Goal: Transaction & Acquisition: Purchase product/service

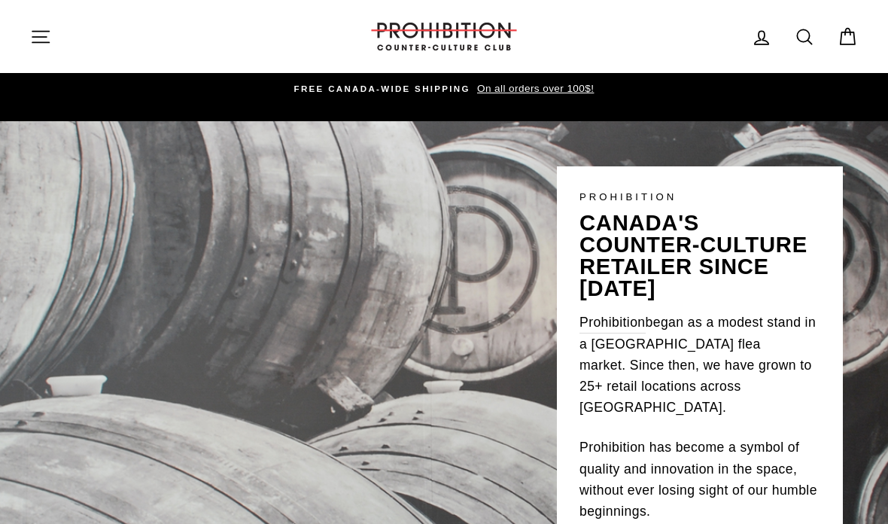
click at [38, 42] on icon "button" at bounding box center [40, 36] width 17 height 11
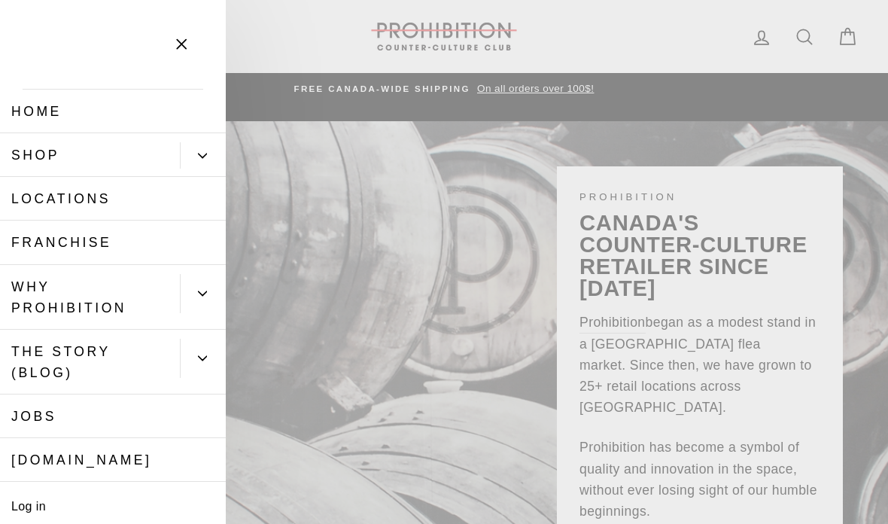
click at [38, 162] on link "Shop" at bounding box center [90, 155] width 180 height 44
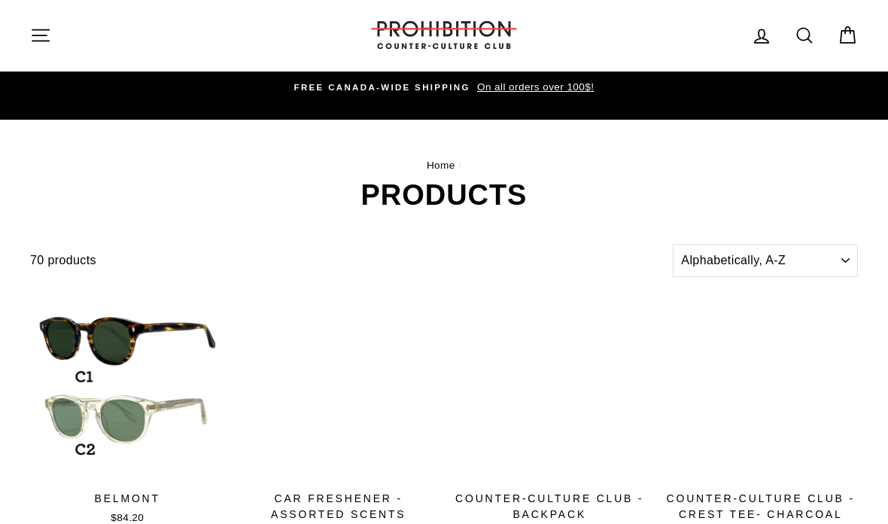
scroll to position [2, 0]
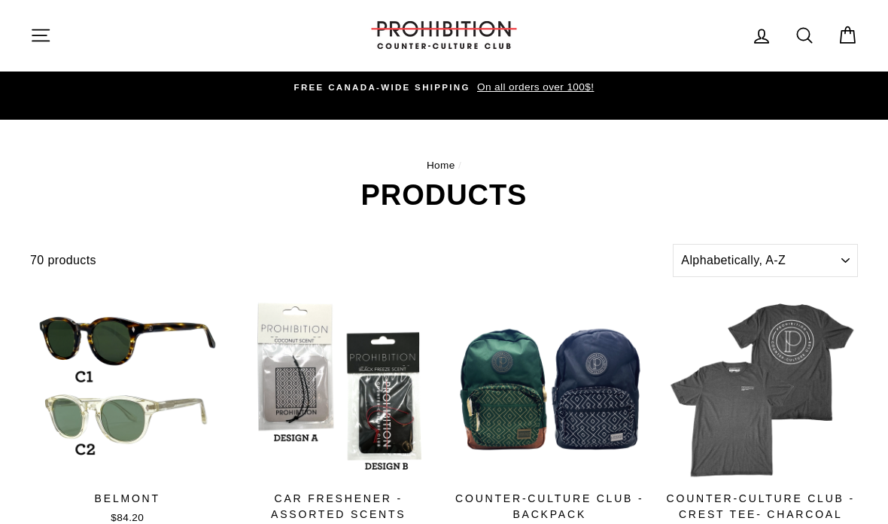
click at [32, 50] on button "Site navigation" at bounding box center [40, 35] width 39 height 32
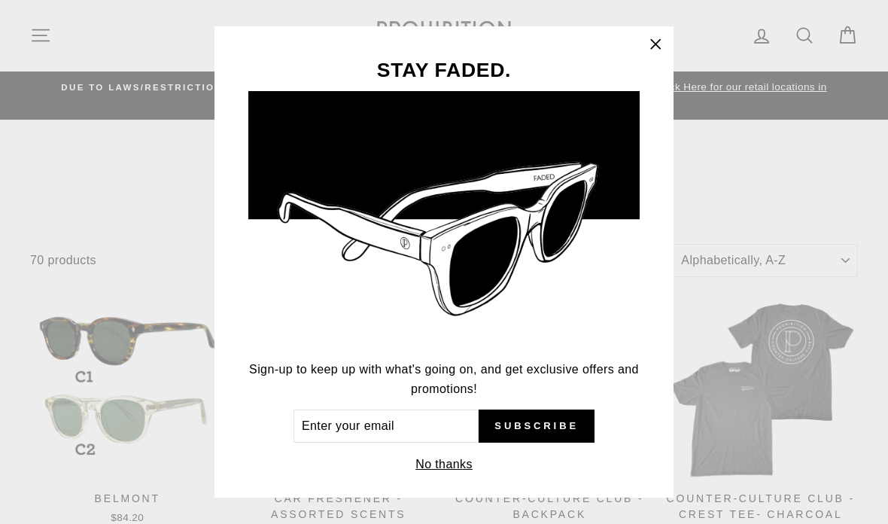
click at [643, 62] on button ""Close (esc)"" at bounding box center [655, 44] width 36 height 36
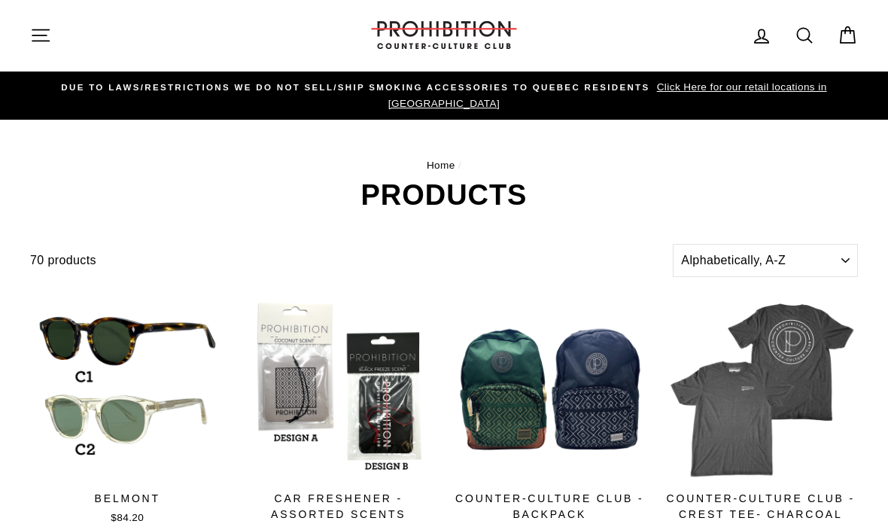
click at [38, 47] on button "Site navigation" at bounding box center [40, 35] width 39 height 32
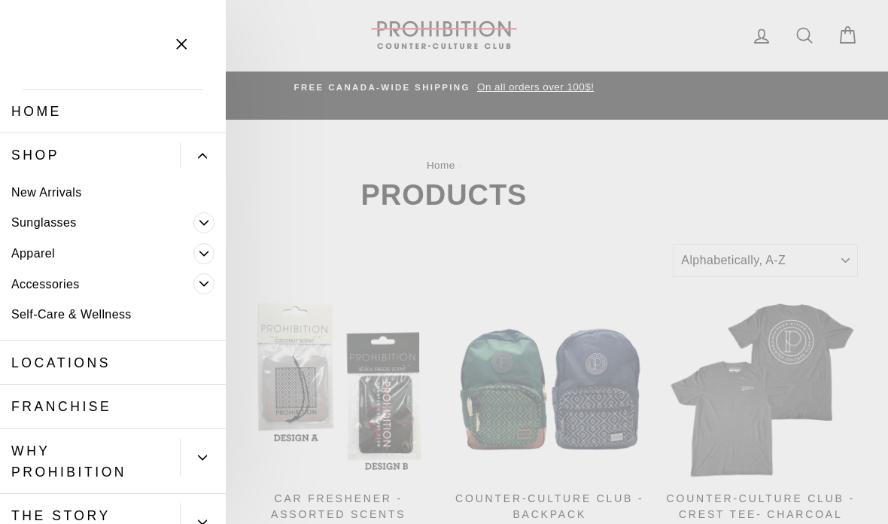
click at [202, 285] on icon "Primary" at bounding box center [203, 283] width 9 height 9
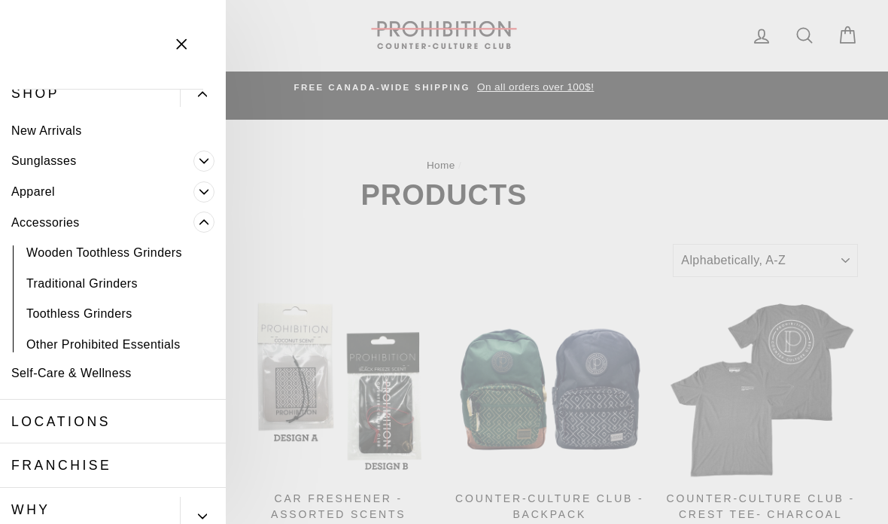
scroll to position [75, 0]
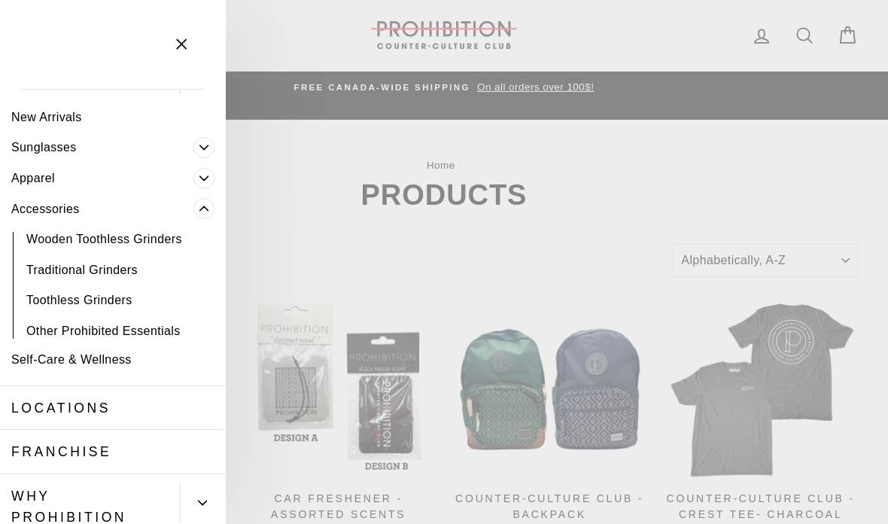
click at [202, 180] on icon "Primary" at bounding box center [203, 178] width 9 height 9
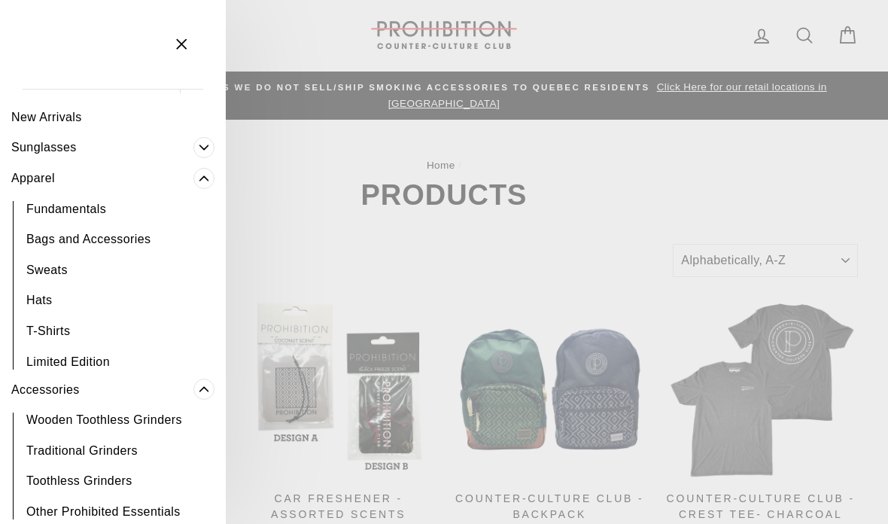
click at [197, 177] on span "Primary" at bounding box center [203, 178] width 21 height 21
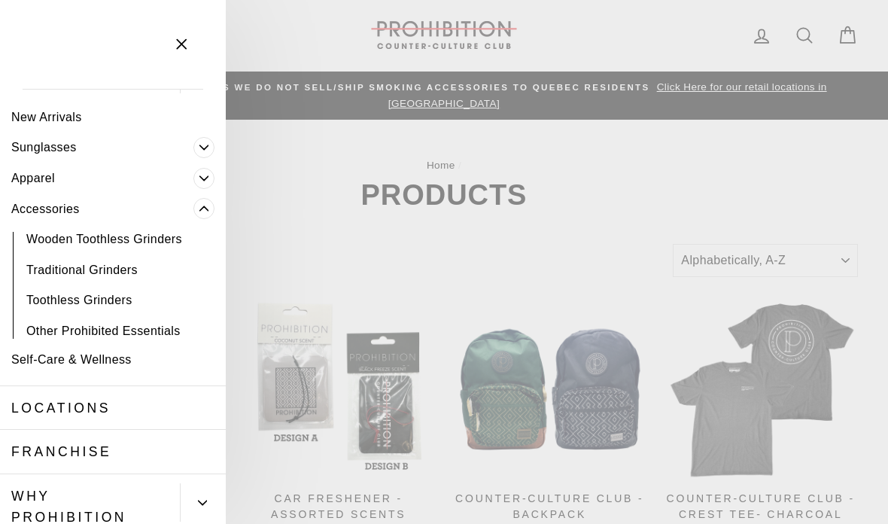
click at [199, 202] on span "Primary" at bounding box center [203, 208] width 21 height 21
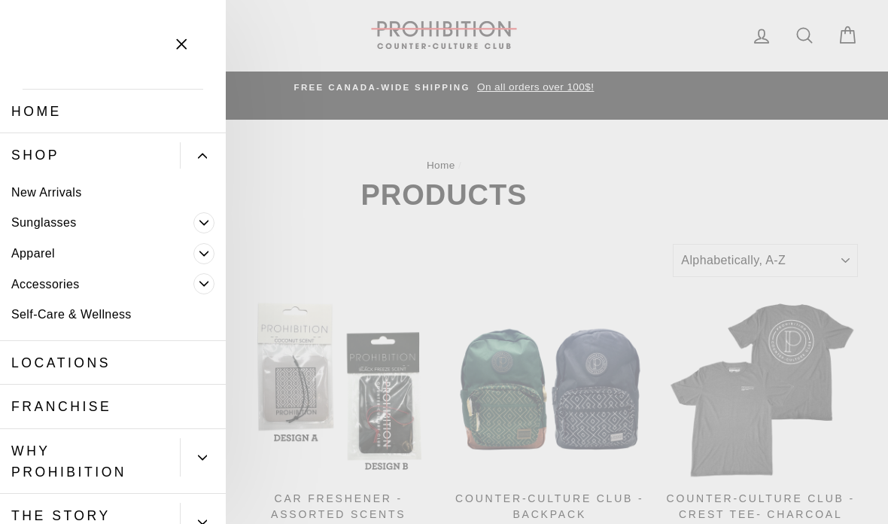
scroll to position [0, 0]
click at [185, 60] on button "Close menu" at bounding box center [182, 44] width 44 height 71
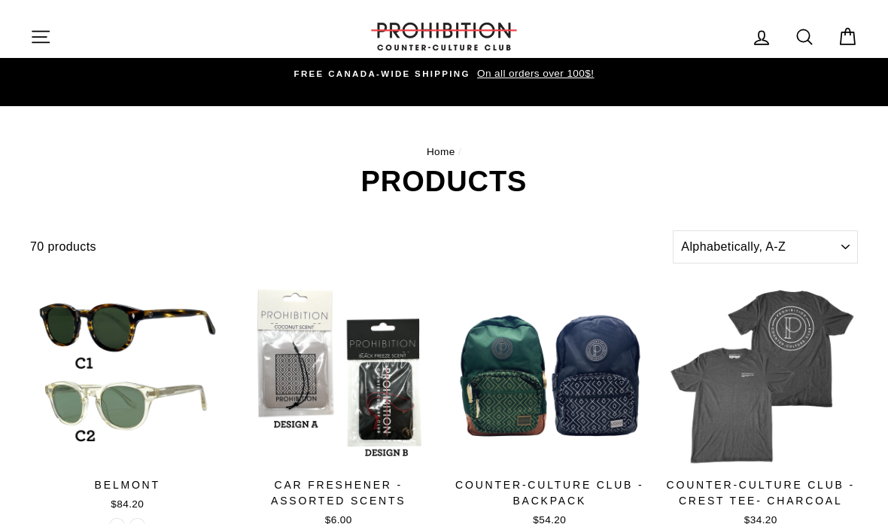
click at [798, 41] on icon at bounding box center [804, 36] width 21 height 21
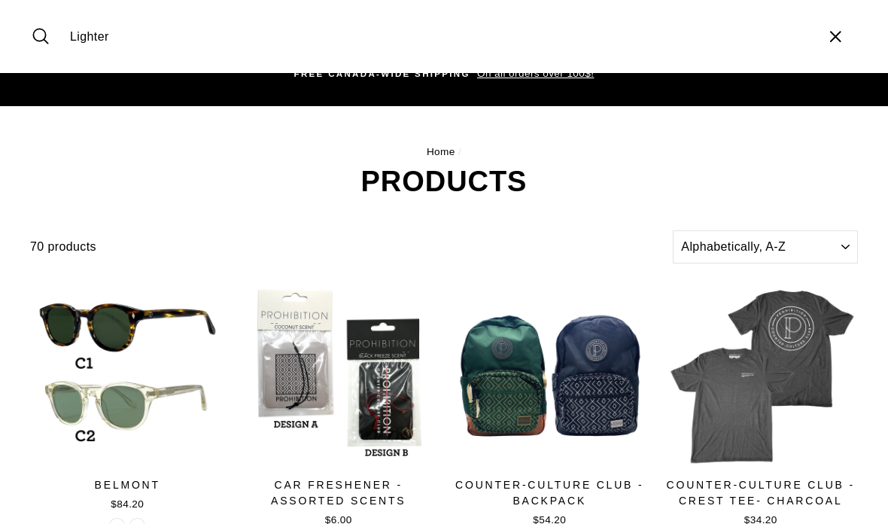
type input "Lighter"
click at [46, 36] on button "Search" at bounding box center [46, 36] width 32 height 50
